Goal: Task Accomplishment & Management: Manage account settings

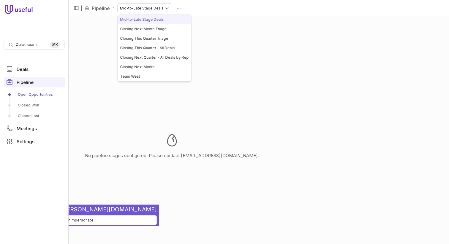
click at [162, 10] on html "Quick search... ⌘ K Deals Pipeline Open Opportunities Closed Won Closed Lost Me…" at bounding box center [224, 122] width 449 height 244
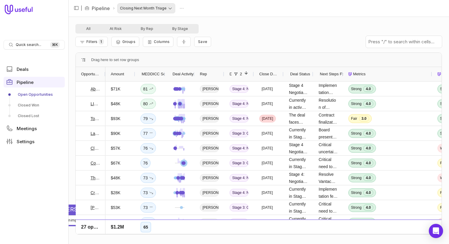
click at [160, 12] on html "Quick search... ⌘ K Deals Pipeline Open Opportunities Closed Won Closed Lost Me…" at bounding box center [224, 122] width 449 height 244
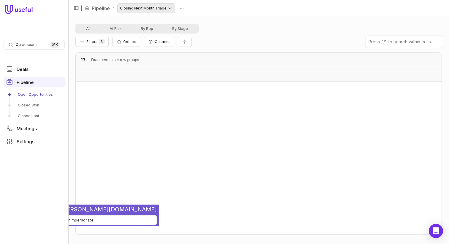
click at [158, 7] on html "Quick search... ⌘ K Deals Pipeline Open Opportunities Closed Won Closed Lost Me…" at bounding box center [224, 122] width 449 height 244
click at [161, 9] on html "Quick search... ⌘ K Deals Pipeline Open Opportunities Closed Won Closed Lost Me…" at bounding box center [224, 122] width 449 height 244
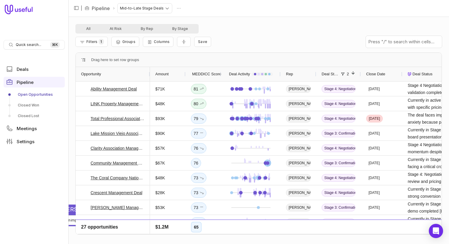
click at [161, 9] on html "Quick search... ⌘ K Deals Pipeline Open Opportunities Closed Won Closed Lost Me…" at bounding box center [224, 122] width 449 height 244
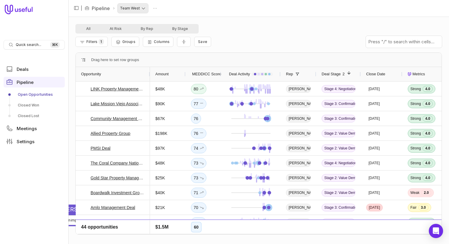
click at [137, 11] on html "Quick search... ⌘ K Deals Pipeline Open Opportunities Closed Won Closed Lost Me…" at bounding box center [224, 122] width 449 height 244
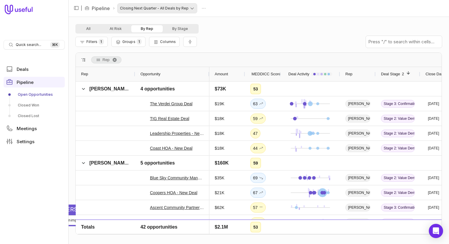
click at [147, 9] on html "Quick search... ⌘ K Deals Pipeline Open Opportunities Closed Won Closed Lost Me…" at bounding box center [224, 122] width 449 height 244
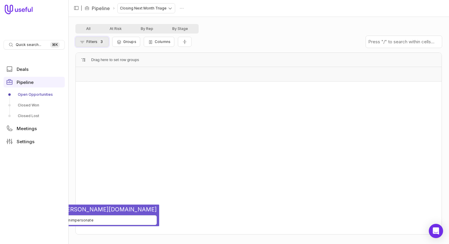
click at [106, 38] on button "Filters 3" at bounding box center [91, 42] width 33 height 10
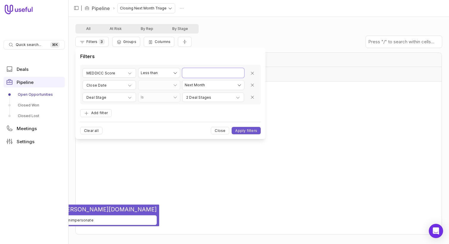
click at [204, 74] on input "**" at bounding box center [213, 72] width 62 height 9
click at [169, 71] on html "Quick search... ⌘ K Deals Pipeline Open Opportunities Closed Won Closed Lost Me…" at bounding box center [224, 122] width 449 height 244
select select "**********"
click at [247, 131] on button "Apply filters" at bounding box center [245, 130] width 29 height 7
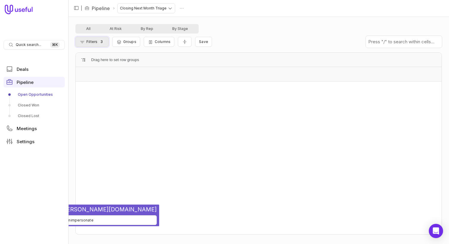
click at [92, 41] on span "Filters" at bounding box center [91, 41] width 11 height 4
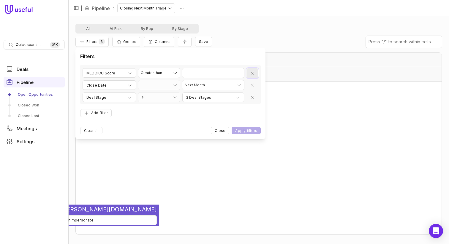
click at [250, 69] on button "Remove filter" at bounding box center [252, 73] width 12 height 10
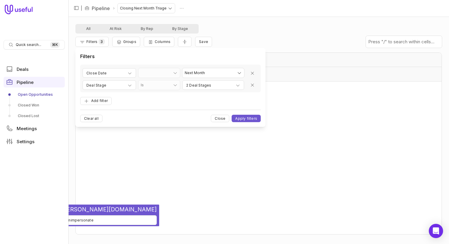
click at [247, 112] on div "**********" at bounding box center [170, 87] width 180 height 69
click at [247, 114] on div "**********" at bounding box center [170, 87] width 180 height 69
click at [247, 118] on button "Apply filters" at bounding box center [245, 118] width 29 height 7
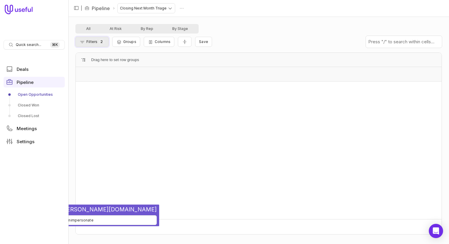
click at [90, 40] on span "Filters" at bounding box center [91, 41] width 11 height 4
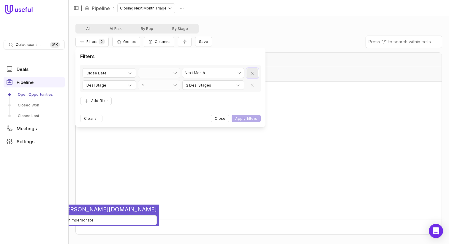
click at [250, 72] on icon "Remove filter" at bounding box center [252, 73] width 5 height 5
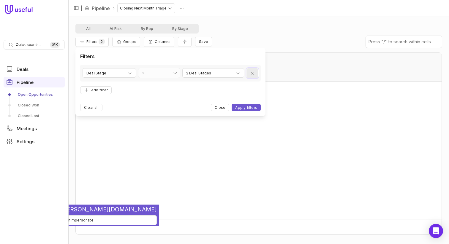
click at [250, 72] on button "Remove filter" at bounding box center [252, 73] width 12 height 10
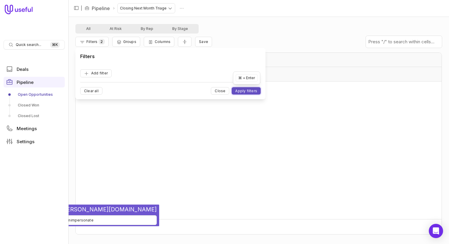
click at [245, 91] on button "Apply filters" at bounding box center [245, 90] width 29 height 7
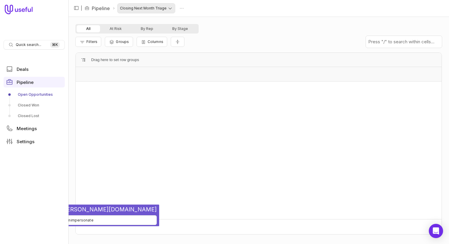
click at [143, 8] on html "Quick search... ⌘ K Deals Pipeline Open Opportunities Closed Won Closed Lost Me…" at bounding box center [224, 122] width 449 height 244
click at [147, 11] on html "Quick search... ⌘ K Deals Pipeline Open Opportunities Closed Won Closed Lost Me…" at bounding box center [224, 122] width 449 height 244
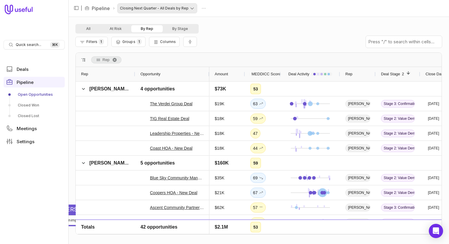
click at [152, 8] on html "Quick search... ⌘ K Deals Pipeline Open Opportunities Closed Won Closed Lost Me…" at bounding box center [224, 122] width 449 height 244
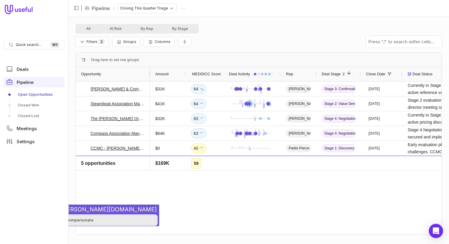
click at [74, 220] on button "Unimpersonate" at bounding box center [79, 220] width 154 height 10
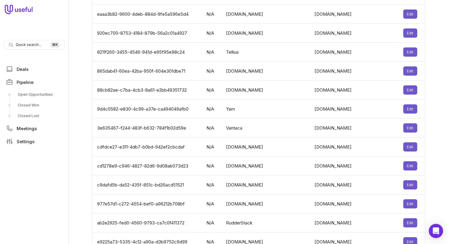
scroll to position [1848, 0]
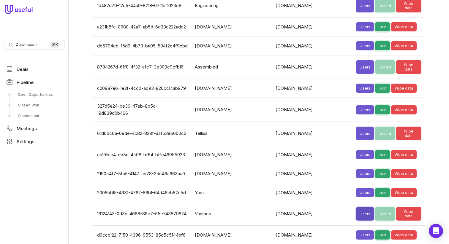
click at [356, 207] on button "Users" at bounding box center [365, 214] width 18 height 14
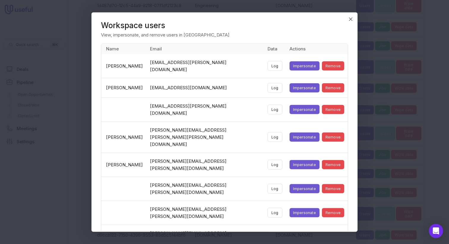
click at [250, 98] on td "[EMAIL_ADDRESS][PERSON_NAME][DOMAIN_NAME]" at bounding box center [205, 110] width 118 height 24
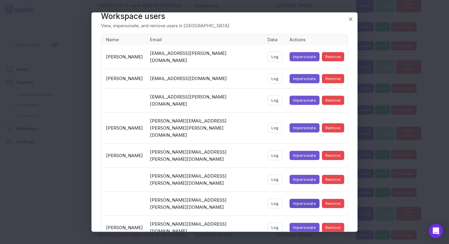
scroll to position [12, 0]
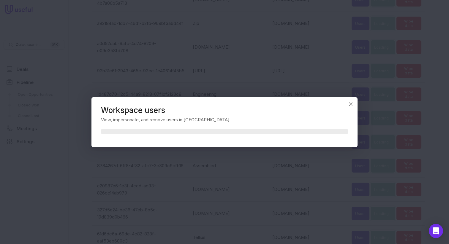
scroll to position [0, 0]
